Goal: Information Seeking & Learning: Learn about a topic

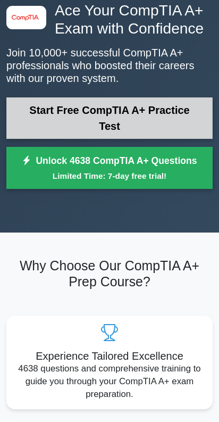
scroll to position [53, 0]
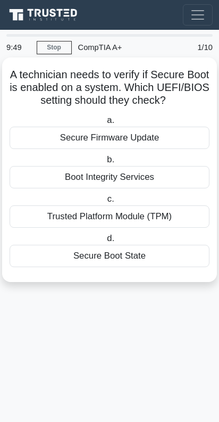
click at [211, 98] on h5 "A technician needs to verify if Secure Boot is enabled on a system. Which UEFI/…" at bounding box center [110, 87] width 202 height 39
click at [210, 252] on div "Secure Boot State" at bounding box center [110, 256] width 200 height 22
click at [105, 242] on input "d. Secure Boot State" at bounding box center [105, 238] width 0 height 7
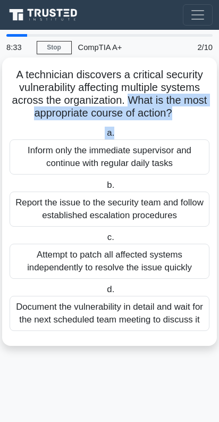
drag, startPoint x: 434, startPoint y: 93, endPoint x: 477, endPoint y: 120, distance: 50.9
click at [213, 120] on div "A technician discovers a critical security vulnerability affecting multiple sys…" at bounding box center [109, 202] width 206 height 280
click at [185, 112] on icon ".spinner_0XTQ{transform-origin:center;animation:spinner_y6GP .75s linear infini…" at bounding box center [178, 113] width 13 height 13
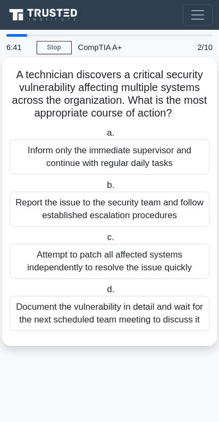
click at [210, 244] on div "Attempt to patch all affected systems independently to resolve the issue quickly" at bounding box center [110, 261] width 200 height 35
click at [105, 234] on input "c. Attempt to patch all affected systems independently to resolve the issue qui…" at bounding box center [105, 237] width 0 height 7
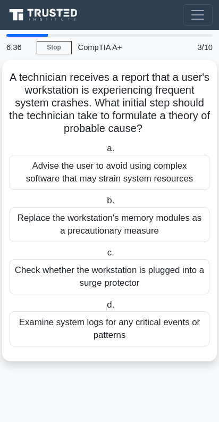
click at [57, 17] on icon at bounding box center [54, 13] width 6 height 9
